Goal: Task Accomplishment & Management: Manage account settings

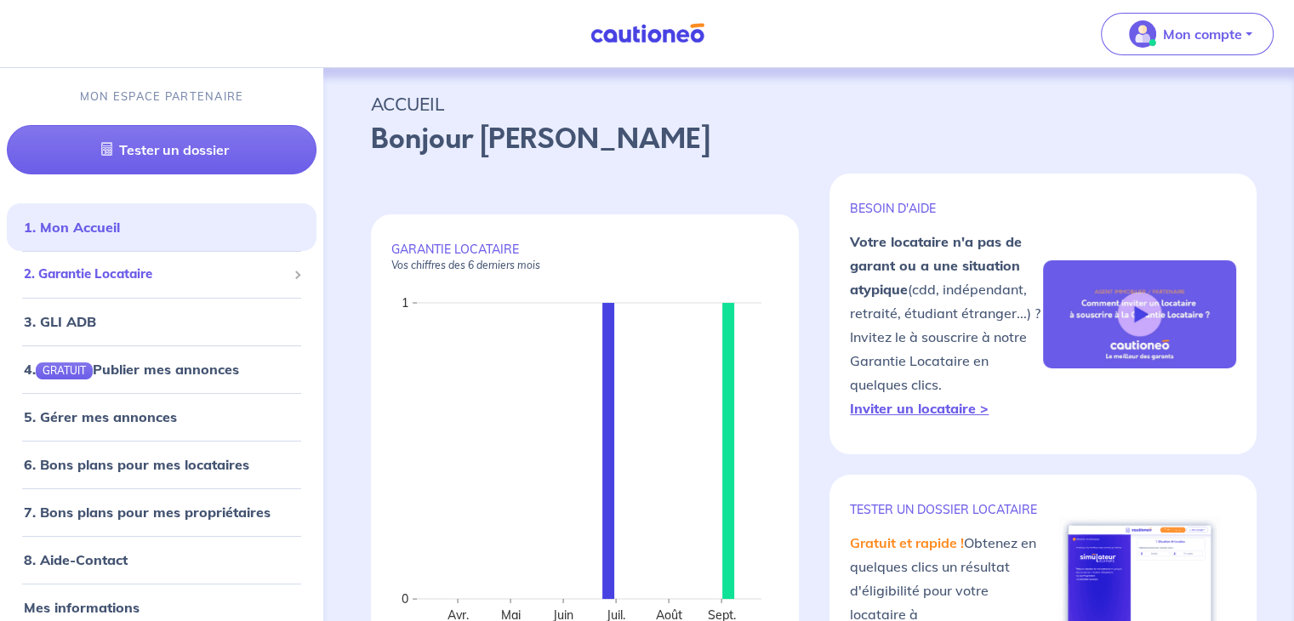
click at [143, 273] on span "2. Garantie Locataire" at bounding box center [155, 275] width 263 height 20
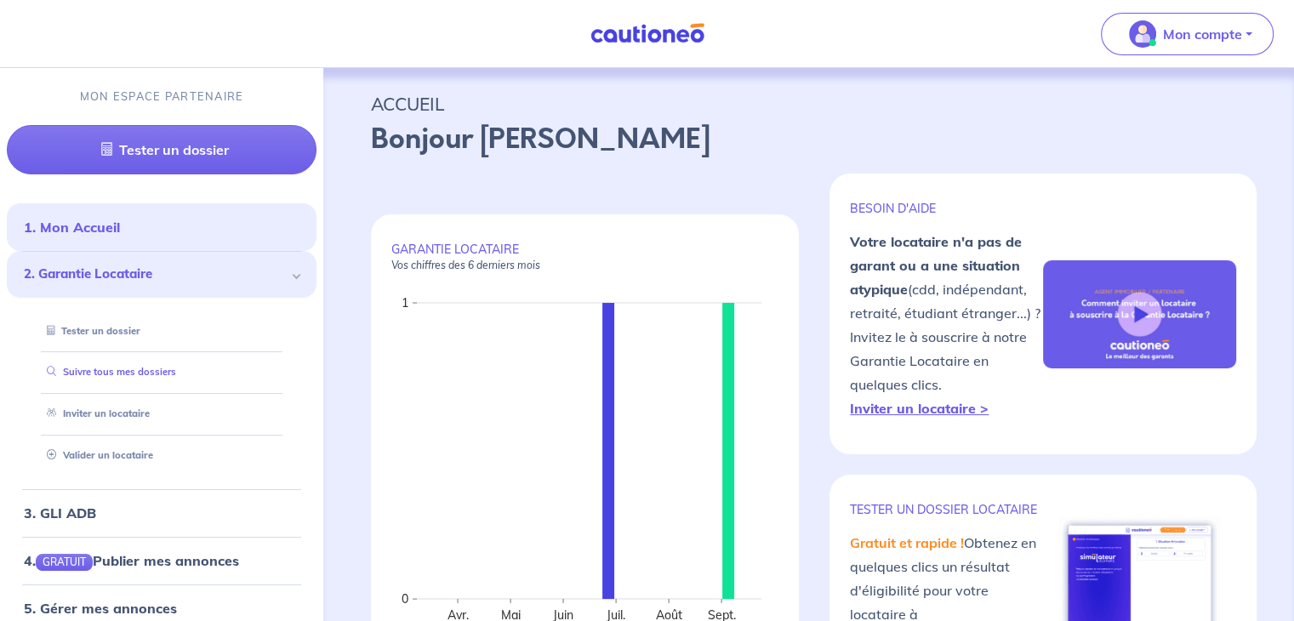
click at [158, 372] on link "Suivre tous mes dossiers" at bounding box center [108, 372] width 136 height 12
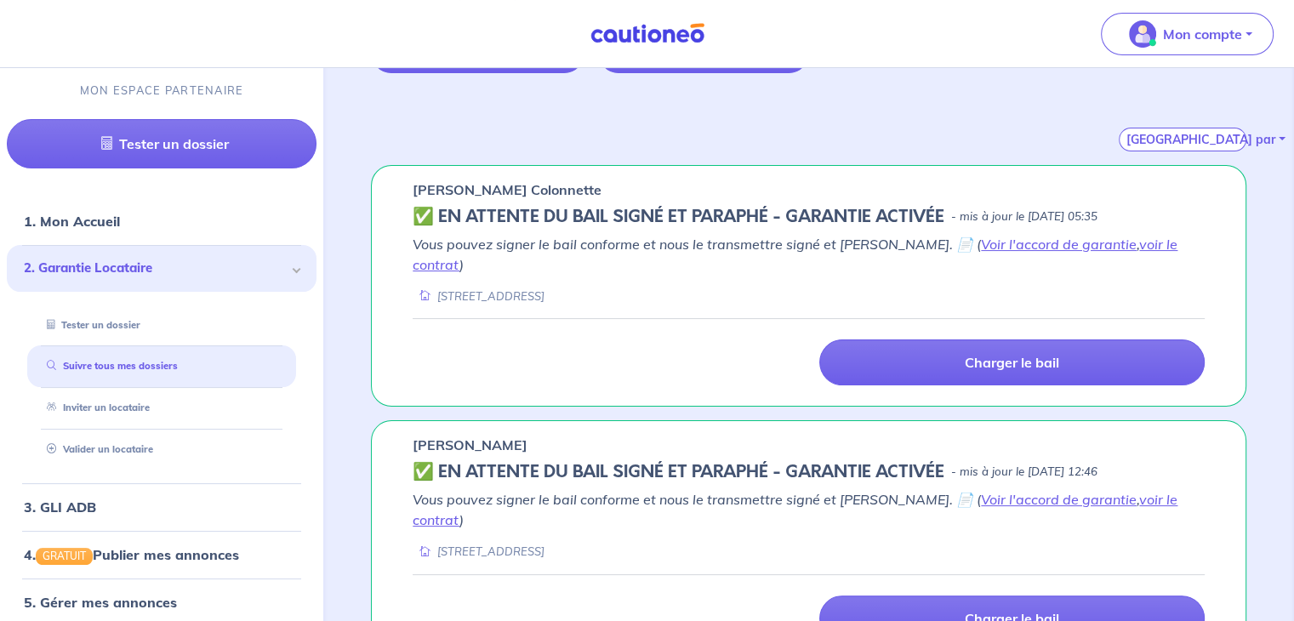
scroll to position [240, 0]
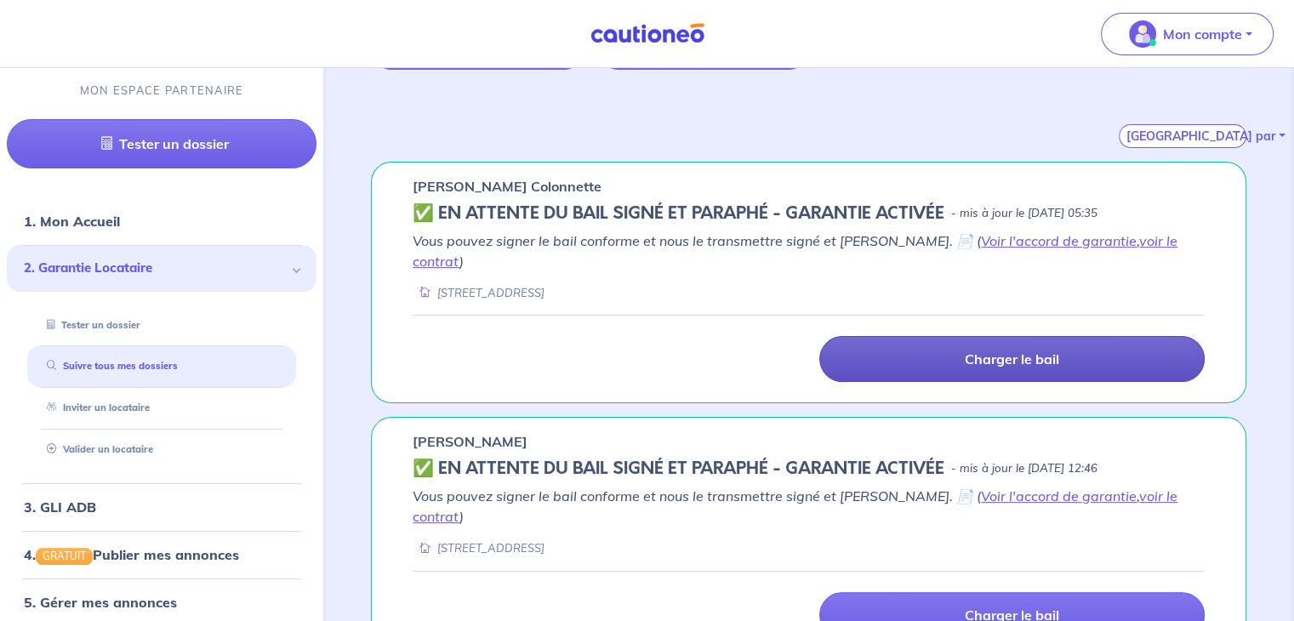
click at [1037, 351] on p "Charger le bail" at bounding box center [1012, 359] width 94 height 17
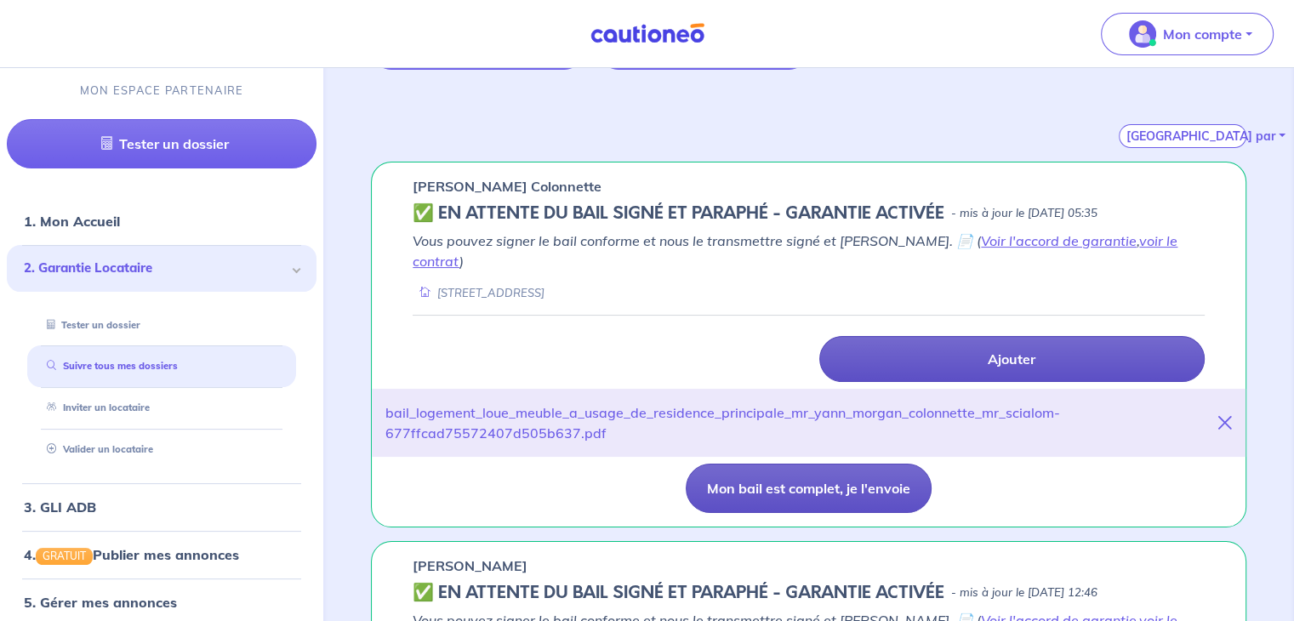
click at [762, 464] on button "Mon bail est complet, je l'envoie" at bounding box center [809, 488] width 246 height 49
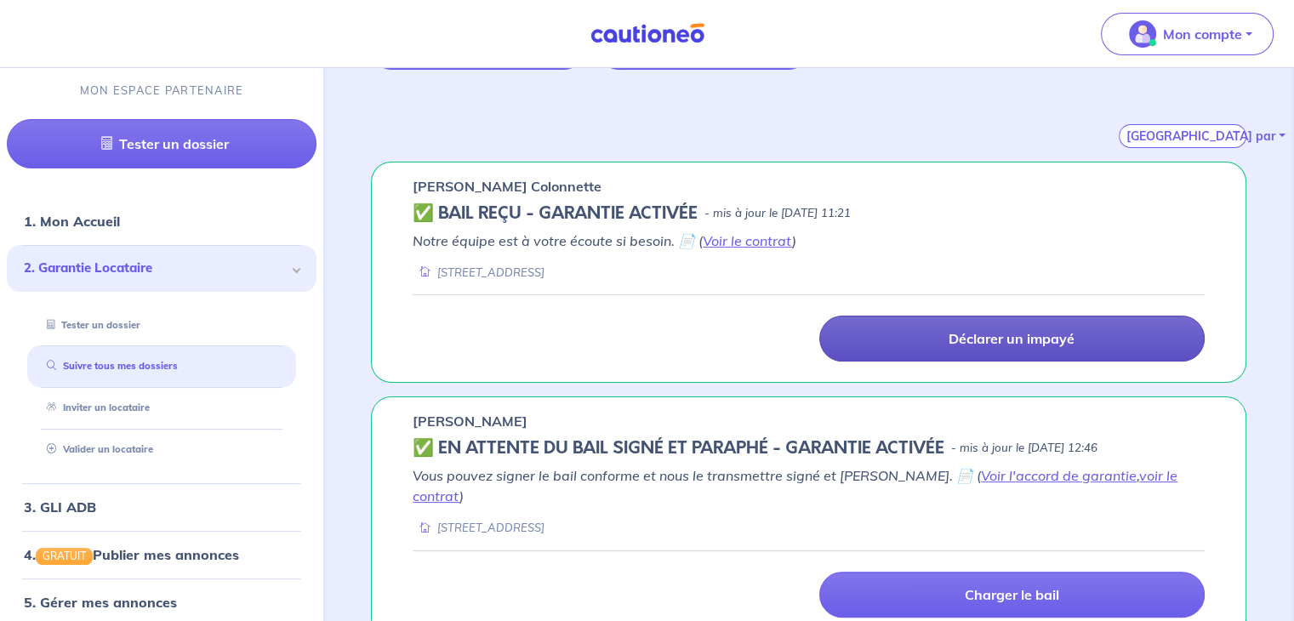
scroll to position [265, 0]
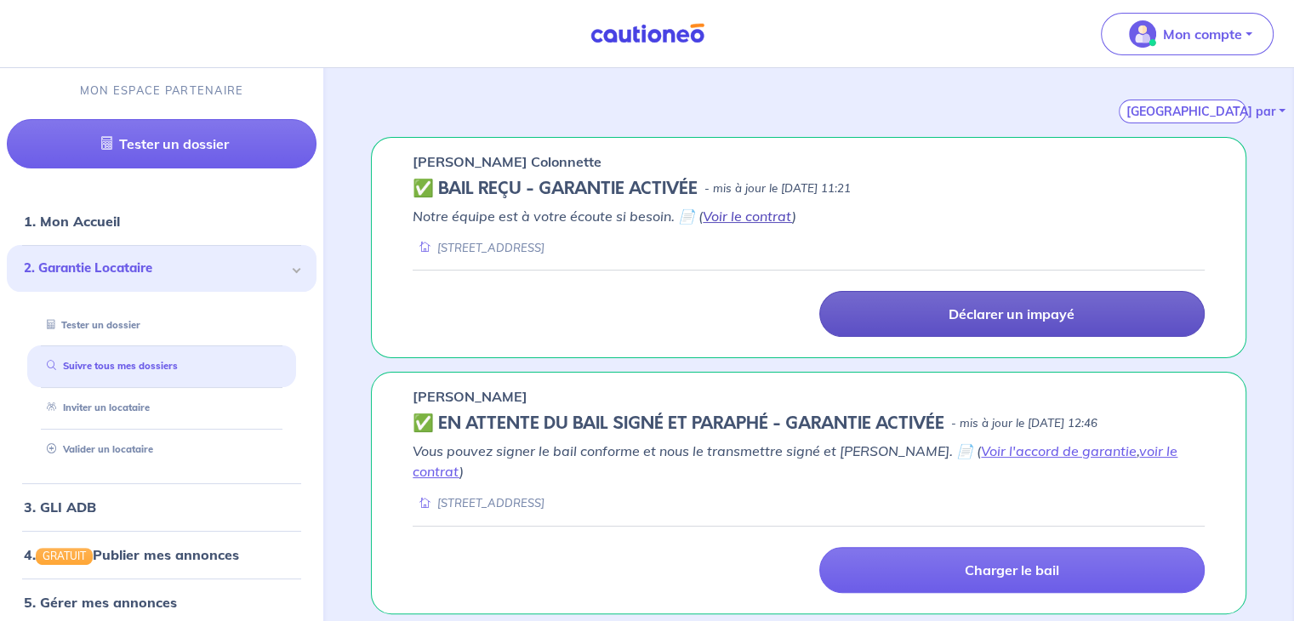
click at [752, 217] on link "Voir le contrat" at bounding box center [747, 216] width 89 height 17
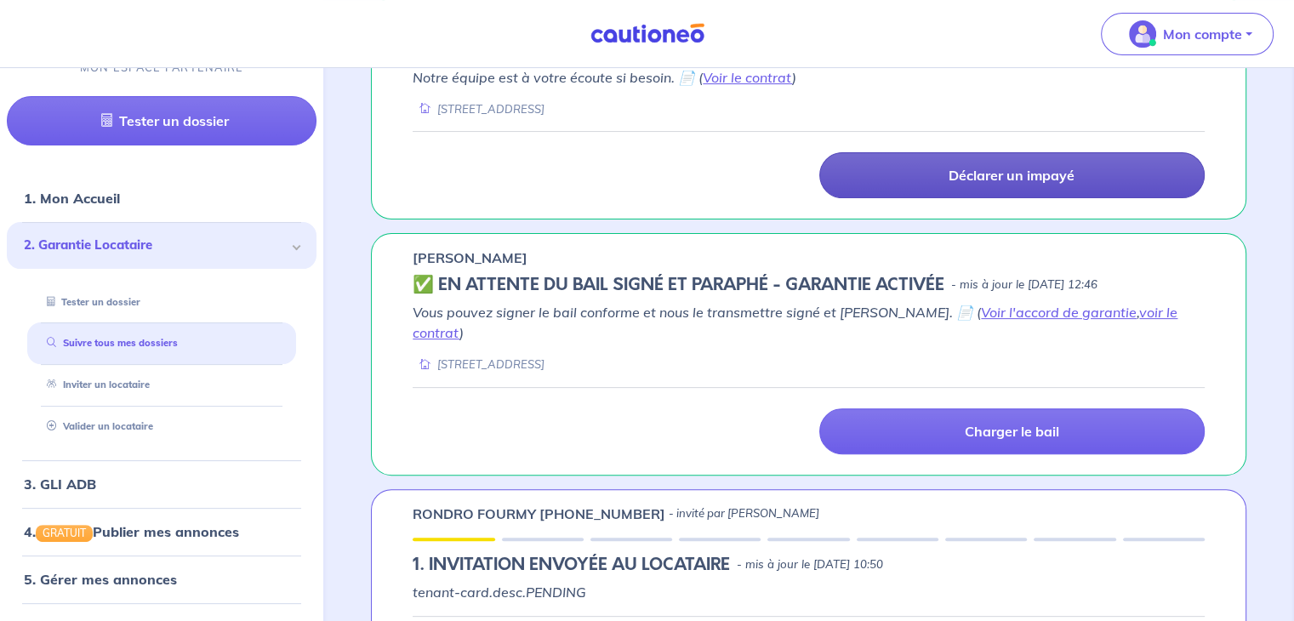
scroll to position [20, 0]
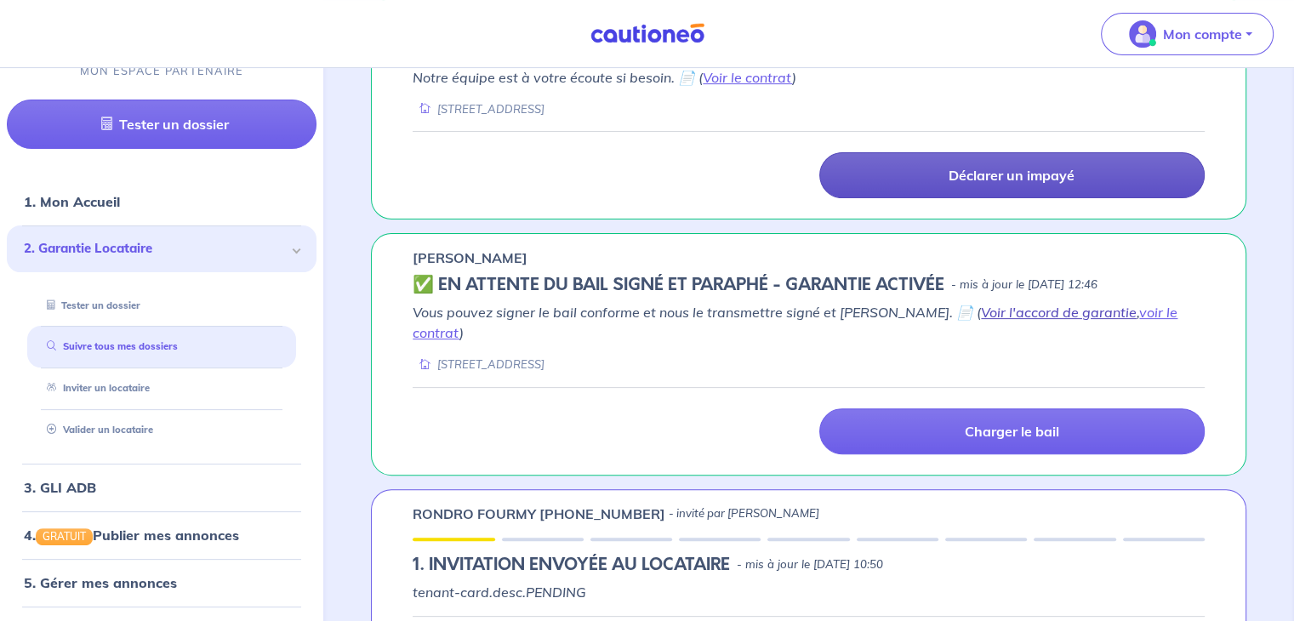
click at [1014, 316] on link "Voir l'accord de garantie" at bounding box center [1059, 312] width 156 height 17
click at [1136, 307] on link "voir le contrat" at bounding box center [795, 322] width 765 height 37
